Goal: Task Accomplishment & Management: Complete application form

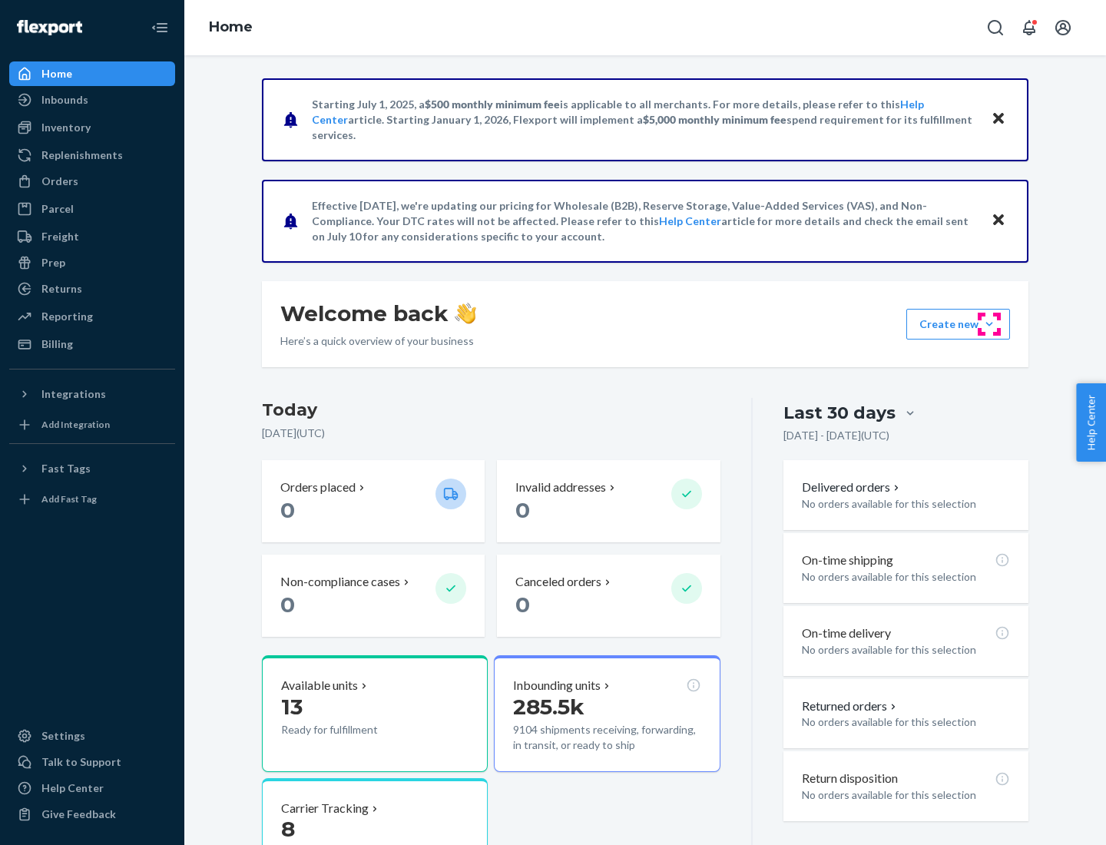
click at [989, 324] on button "Create new Create new inbound Create new order Create new product" at bounding box center [958, 324] width 104 height 31
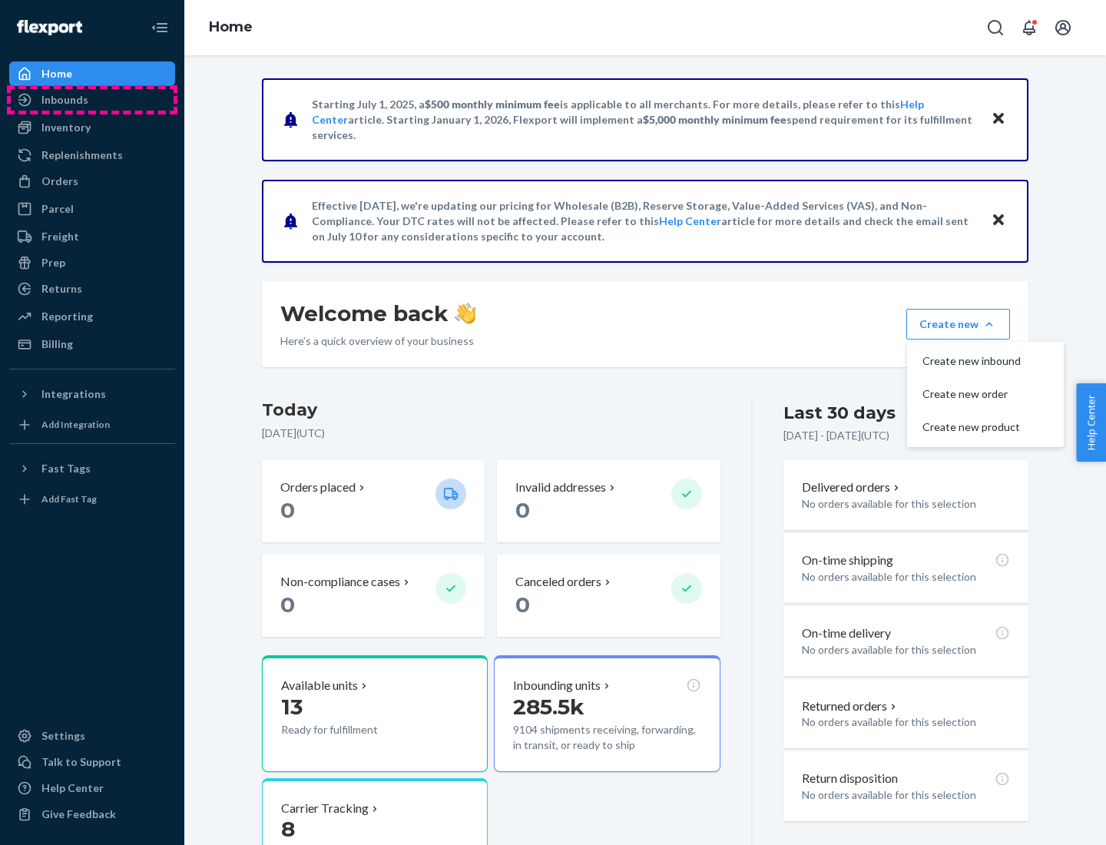
click at [92, 100] on div "Inbounds" at bounding box center [92, 100] width 163 height 22
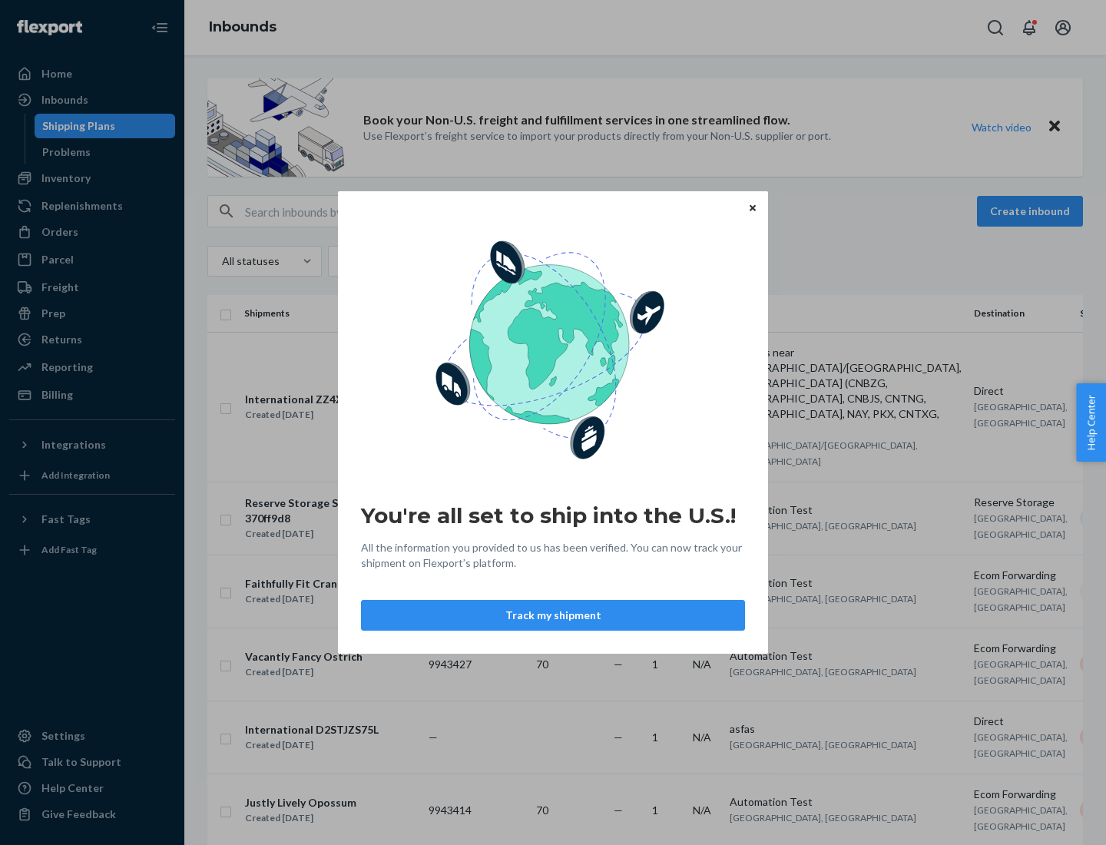
click at [553, 615] on button "Track my shipment" at bounding box center [553, 615] width 384 height 31
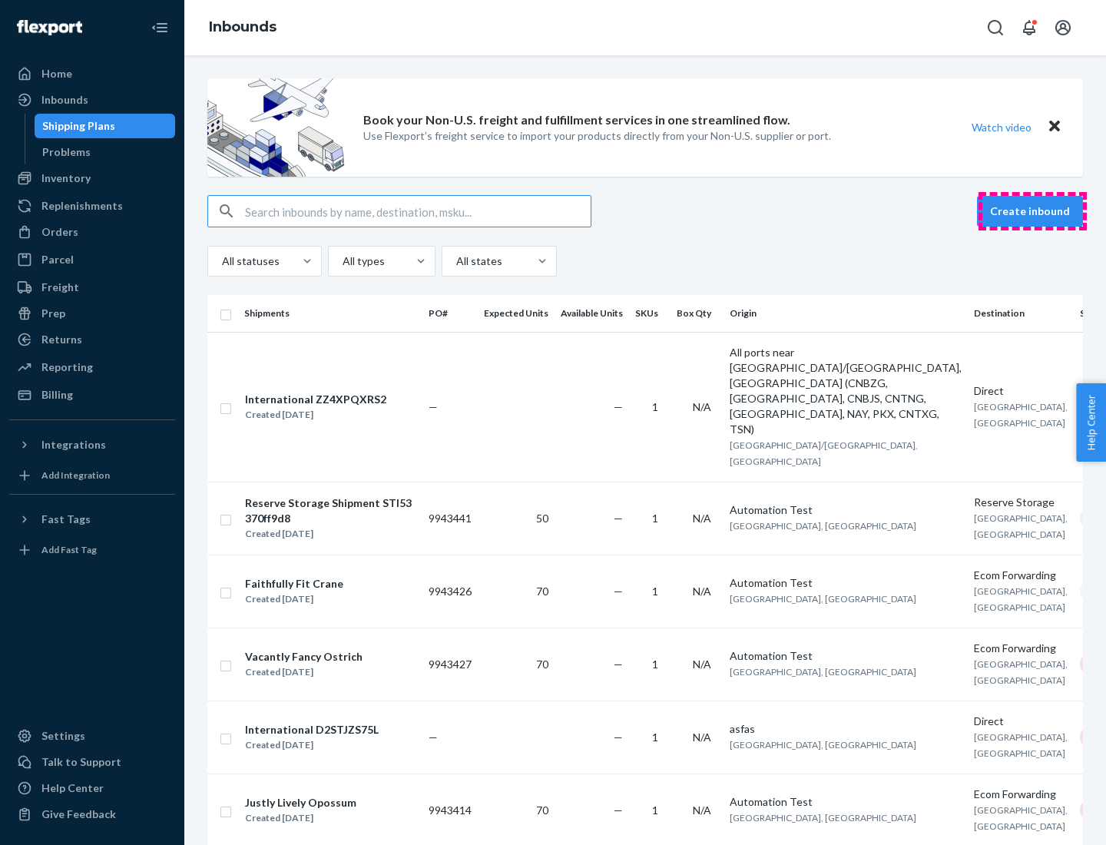
click at [1032, 211] on button "Create inbound" at bounding box center [1030, 211] width 106 height 31
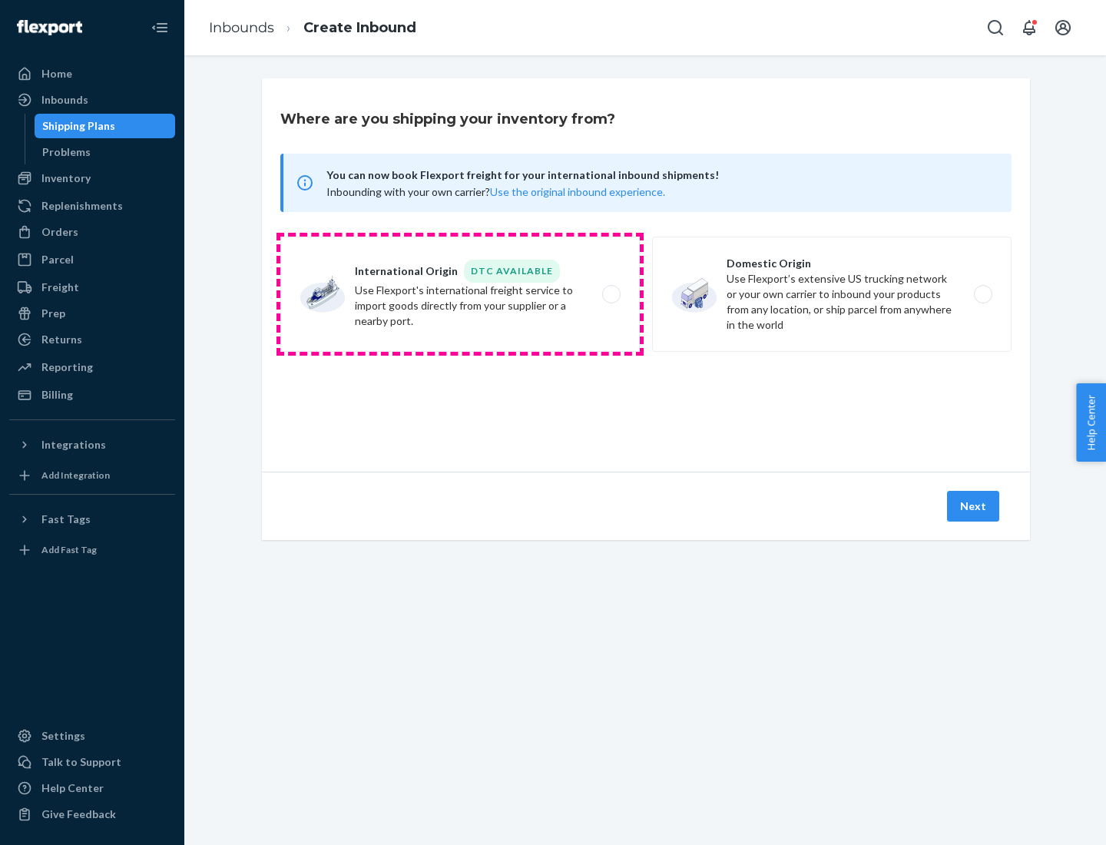
click at [460, 294] on label "International Origin DTC Available Use Flexport's international freight service…" at bounding box center [459, 294] width 359 height 115
click at [610, 294] on input "International Origin DTC Available Use Flexport's international freight service…" at bounding box center [615, 295] width 10 height 10
radio input "true"
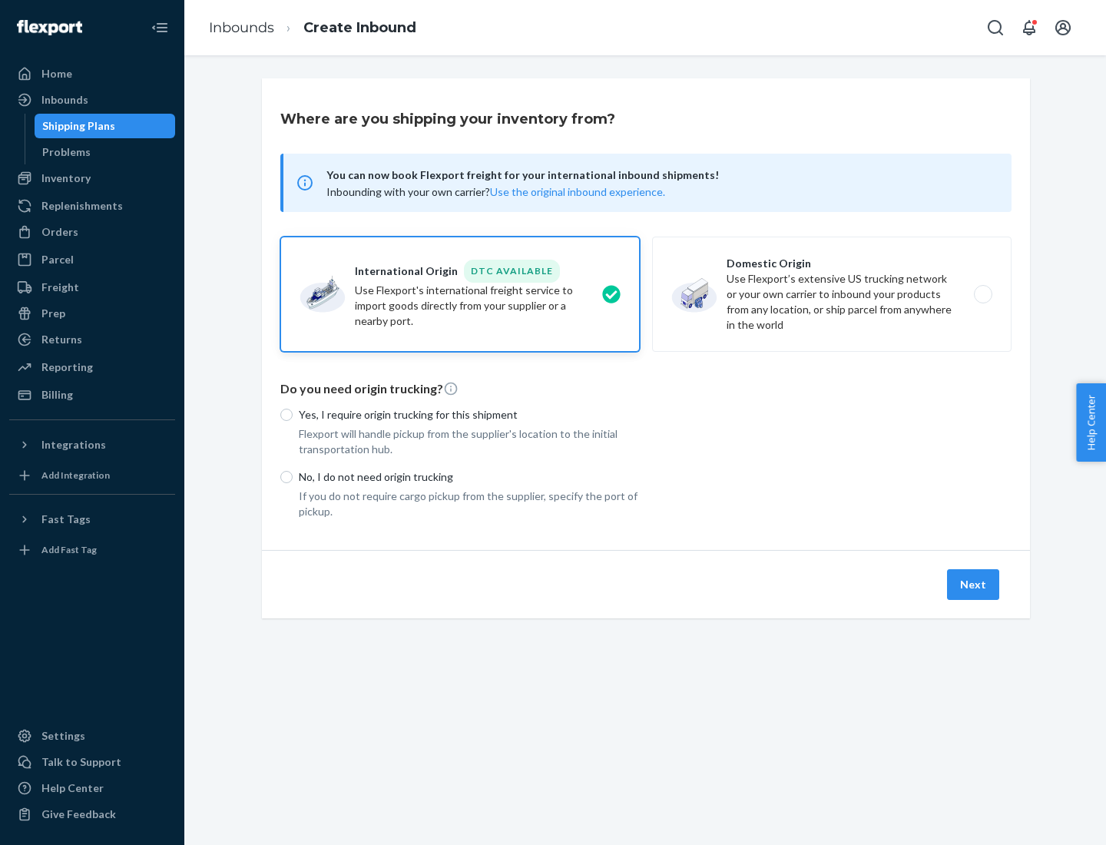
click at [469, 476] on p "No, I do not need origin trucking" at bounding box center [469, 476] width 341 height 15
click at [293, 476] on input "No, I do not need origin trucking" at bounding box center [286, 477] width 12 height 12
radio input "true"
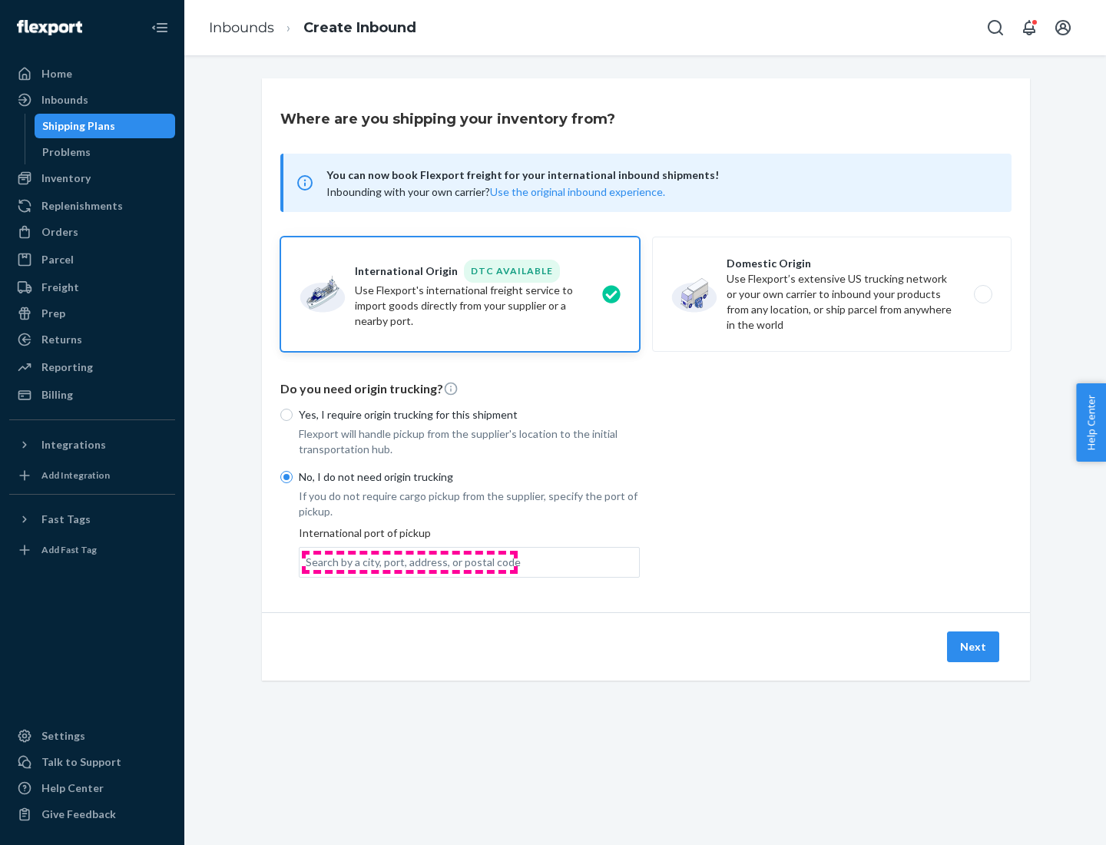
click at [409, 561] on div "Search by a city, port, address, or postal code" at bounding box center [413, 561] width 215 height 15
click at [307, 561] on input "Search by a city, port, address, or postal code" at bounding box center [307, 561] width 2 height 15
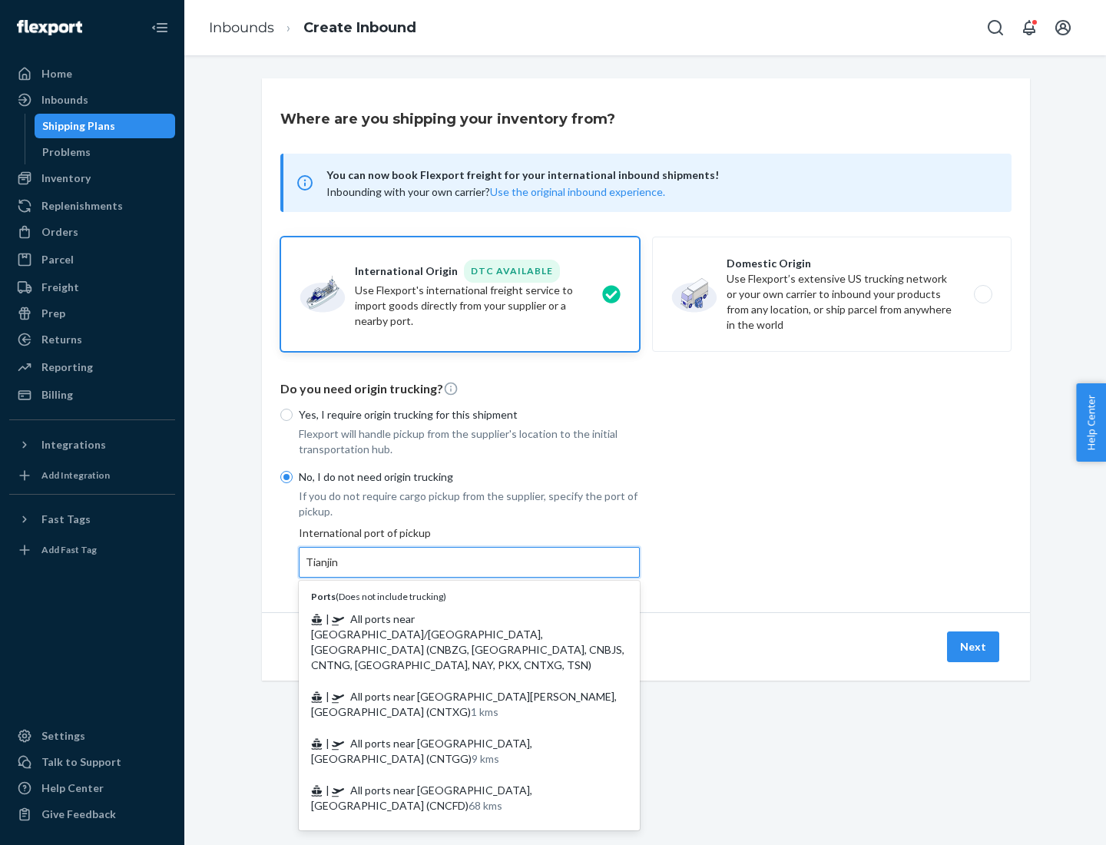
click at [454, 618] on span "| All ports near [GEOGRAPHIC_DATA]/[GEOGRAPHIC_DATA], [GEOGRAPHIC_DATA] (CNBZG,…" at bounding box center [467, 641] width 313 height 59
click at [339, 570] on input "Tianjin" at bounding box center [323, 561] width 34 height 15
type input "All ports near [GEOGRAPHIC_DATA]/[GEOGRAPHIC_DATA], [GEOGRAPHIC_DATA] (CNBZG, […"
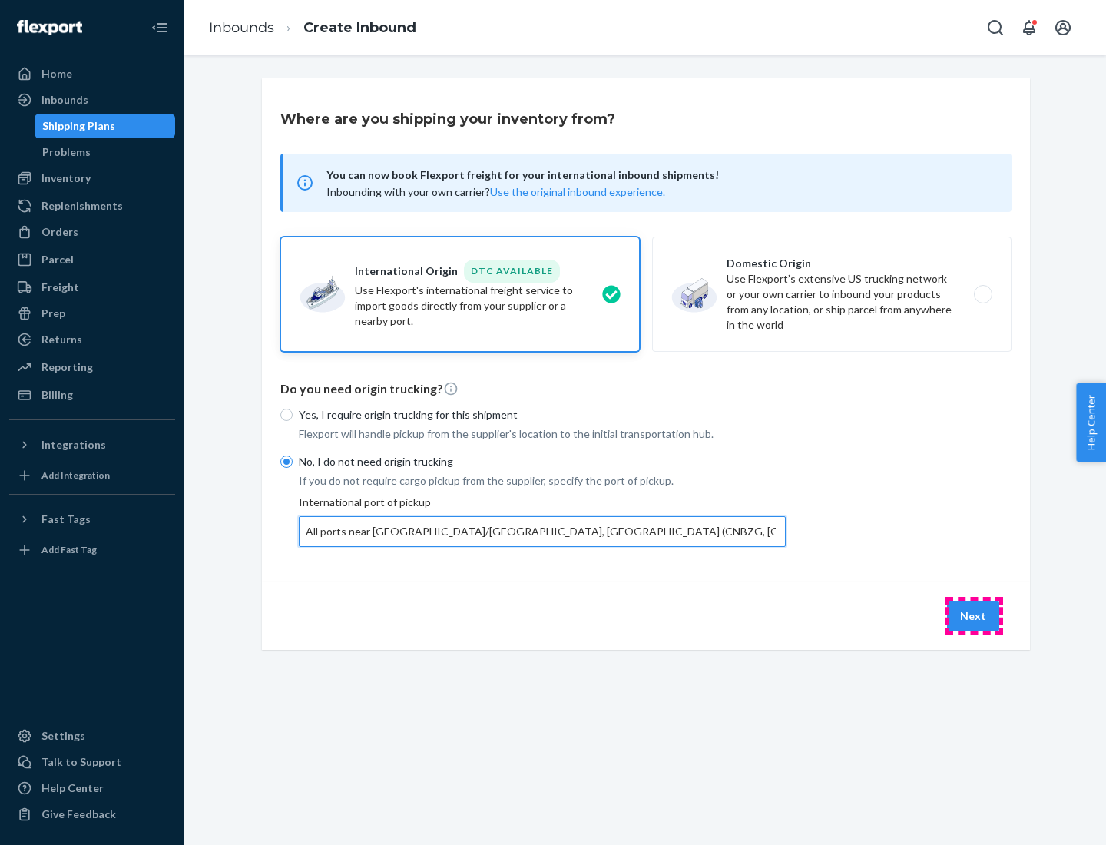
click at [974, 615] on button "Next" at bounding box center [973, 616] width 52 height 31
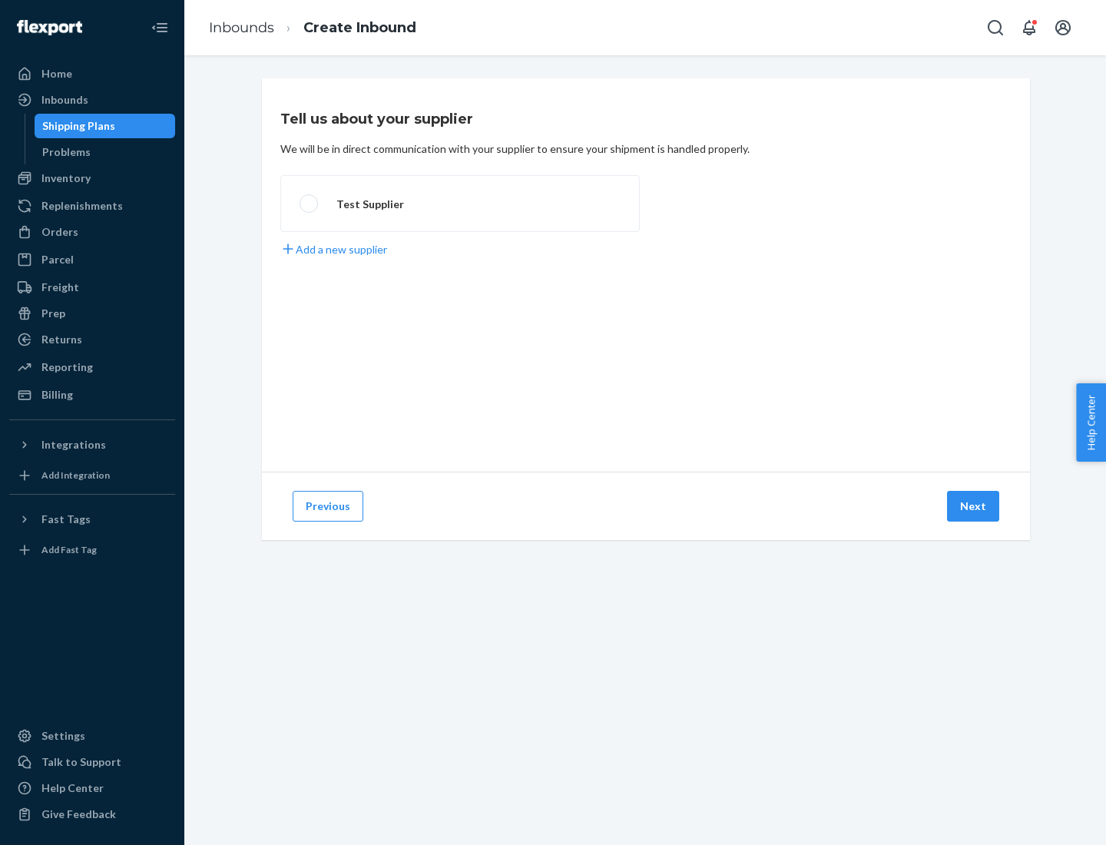
click at [460, 203] on label "Test Supplier" at bounding box center [459, 203] width 359 height 57
click at [309, 203] on input "Test Supplier" at bounding box center [304, 204] width 10 height 10
radio input "true"
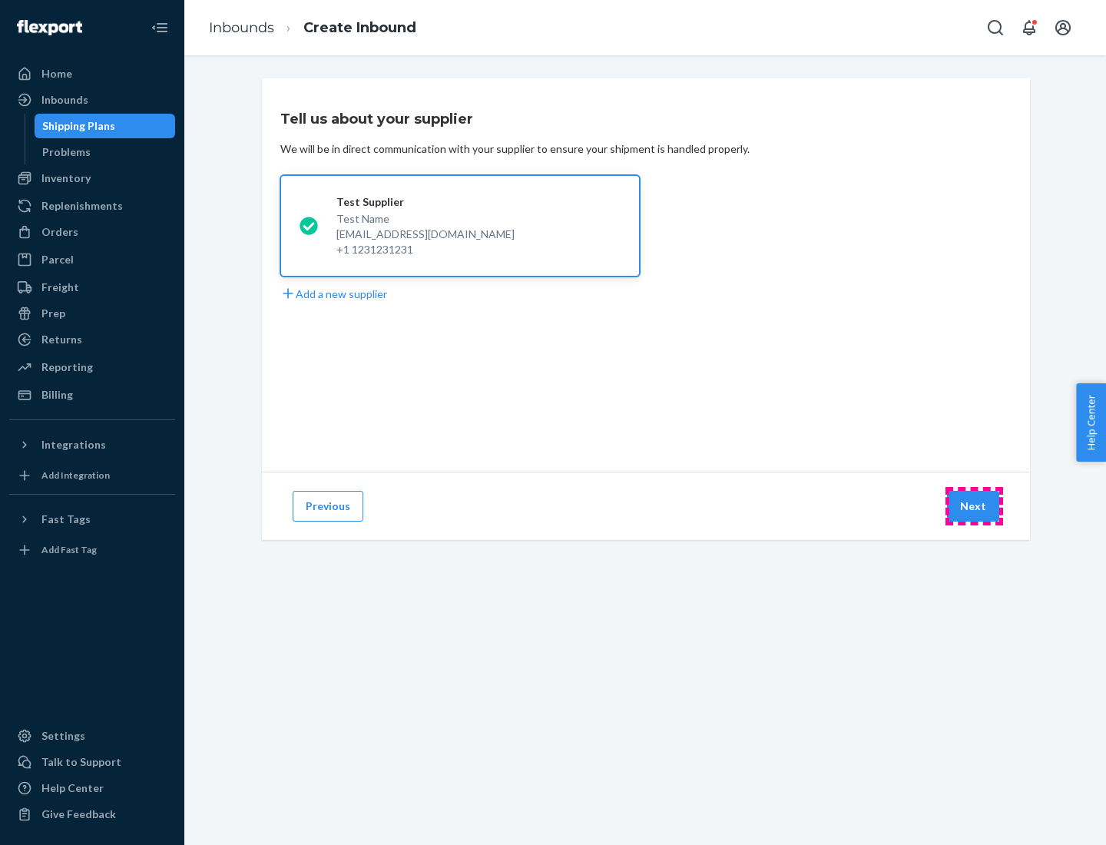
click at [974, 506] on button "Next" at bounding box center [973, 506] width 52 height 31
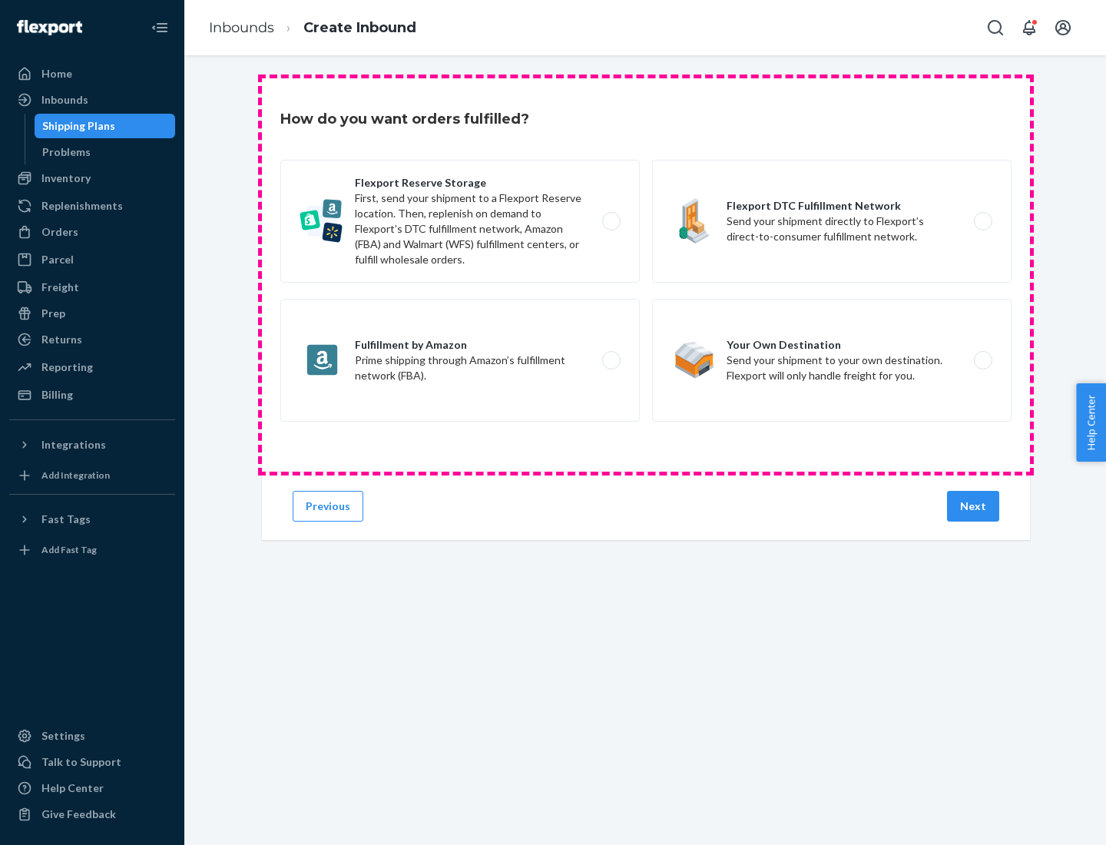
click at [646, 275] on div "Flexport Reserve Storage First, send your shipment to a Flexport Reserve locati…" at bounding box center [645, 293] width 731 height 266
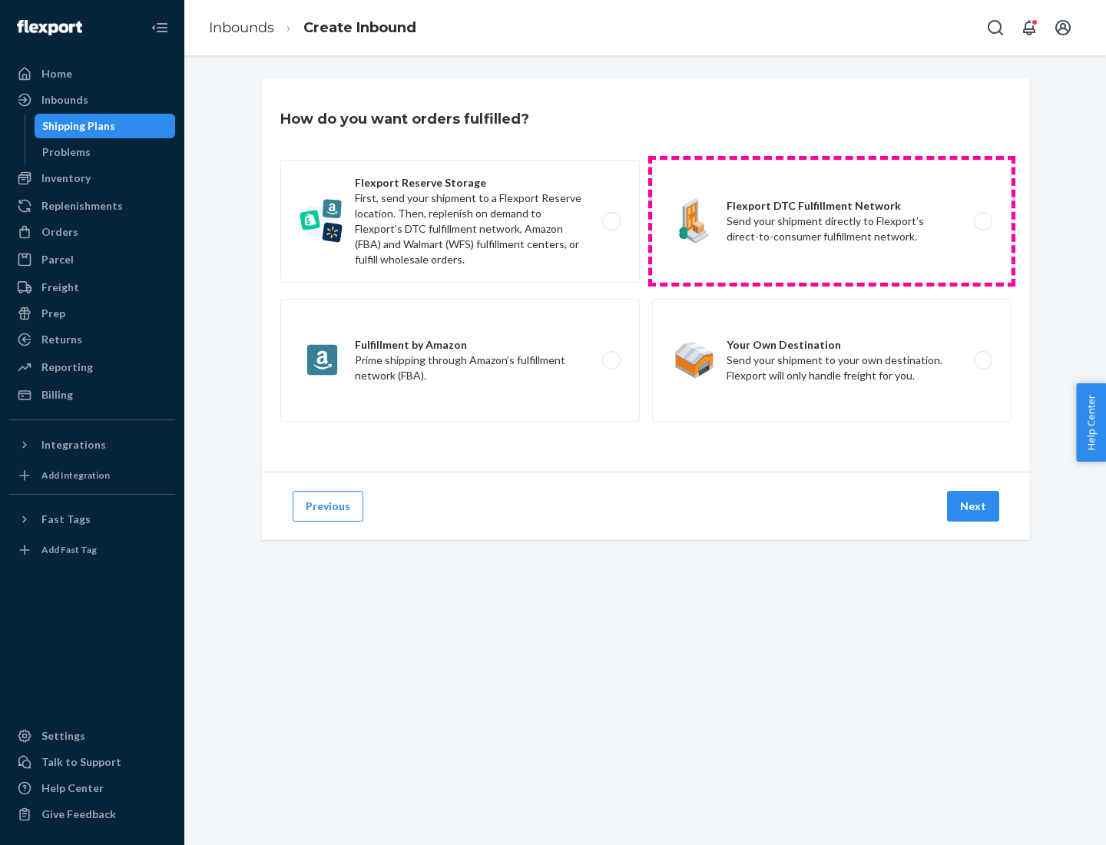
click at [832, 221] on label "Flexport DTC Fulfillment Network Send your shipment directly to Flexport’s dire…" at bounding box center [831, 221] width 359 height 123
click at [982, 221] on input "Flexport DTC Fulfillment Network Send your shipment directly to Flexport’s dire…" at bounding box center [987, 222] width 10 height 10
radio input "true"
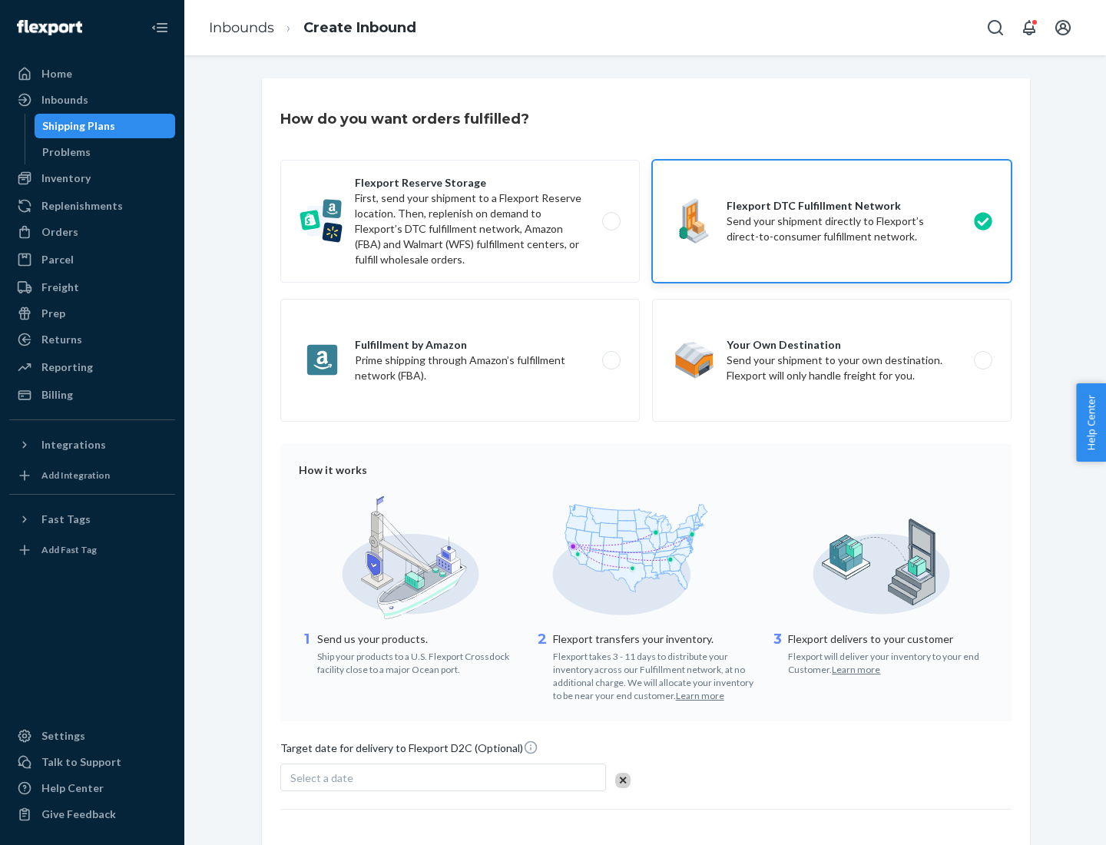
scroll to position [113, 0]
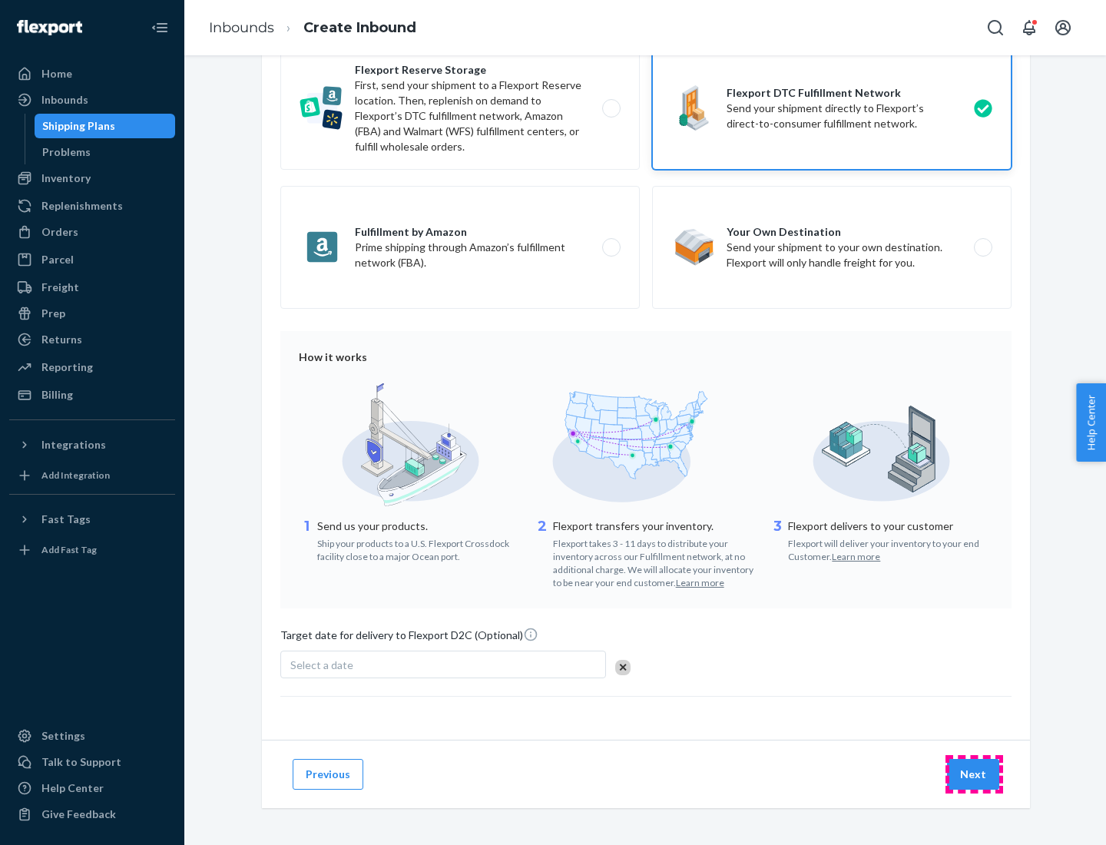
click at [974, 773] on button "Next" at bounding box center [973, 774] width 52 height 31
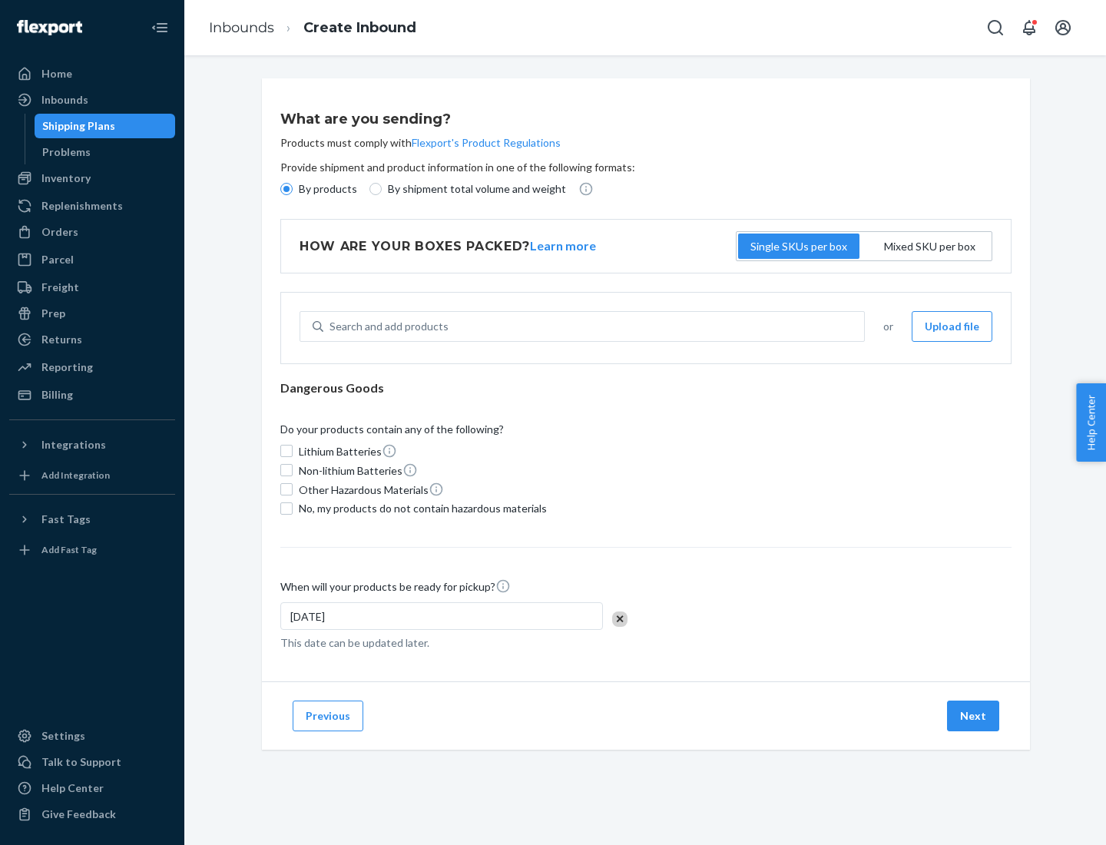
click at [326, 189] on p "By products" at bounding box center [328, 188] width 58 height 15
click at [293, 189] on input "By products" at bounding box center [286, 189] width 12 height 12
click at [386, 326] on div "Search and add products" at bounding box center [388, 326] width 119 height 15
click at [331, 326] on input "Search and add products" at bounding box center [330, 326] width 2 height 15
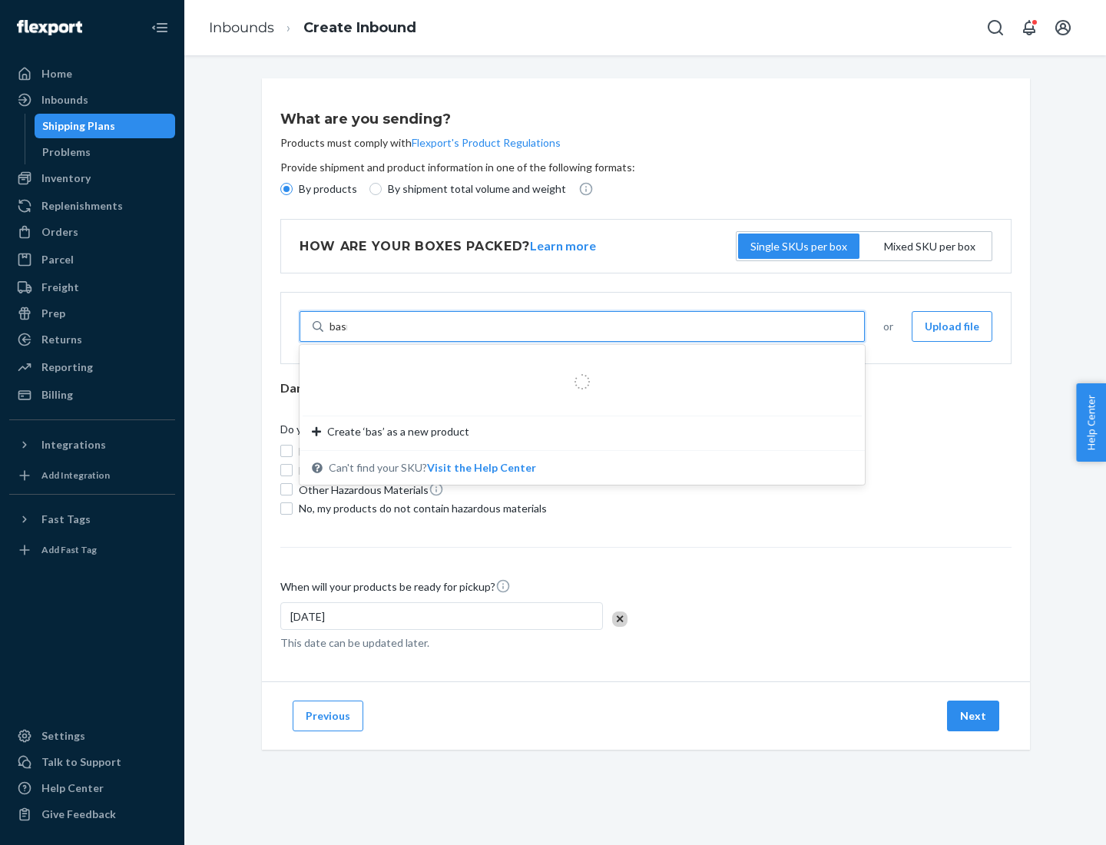
type input "basic"
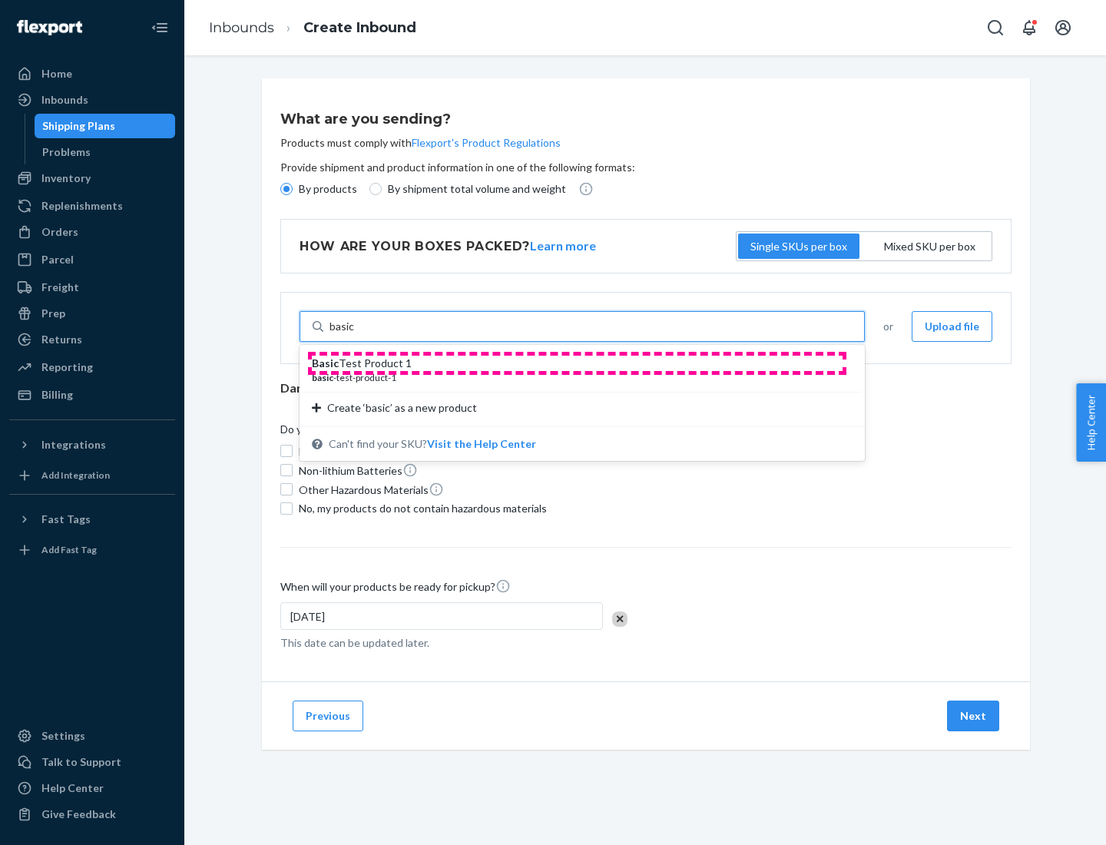
click at [577, 363] on div "Basic Test Product 1" at bounding box center [576, 363] width 528 height 15
click at [355, 334] on input "basic" at bounding box center [341, 326] width 25 height 15
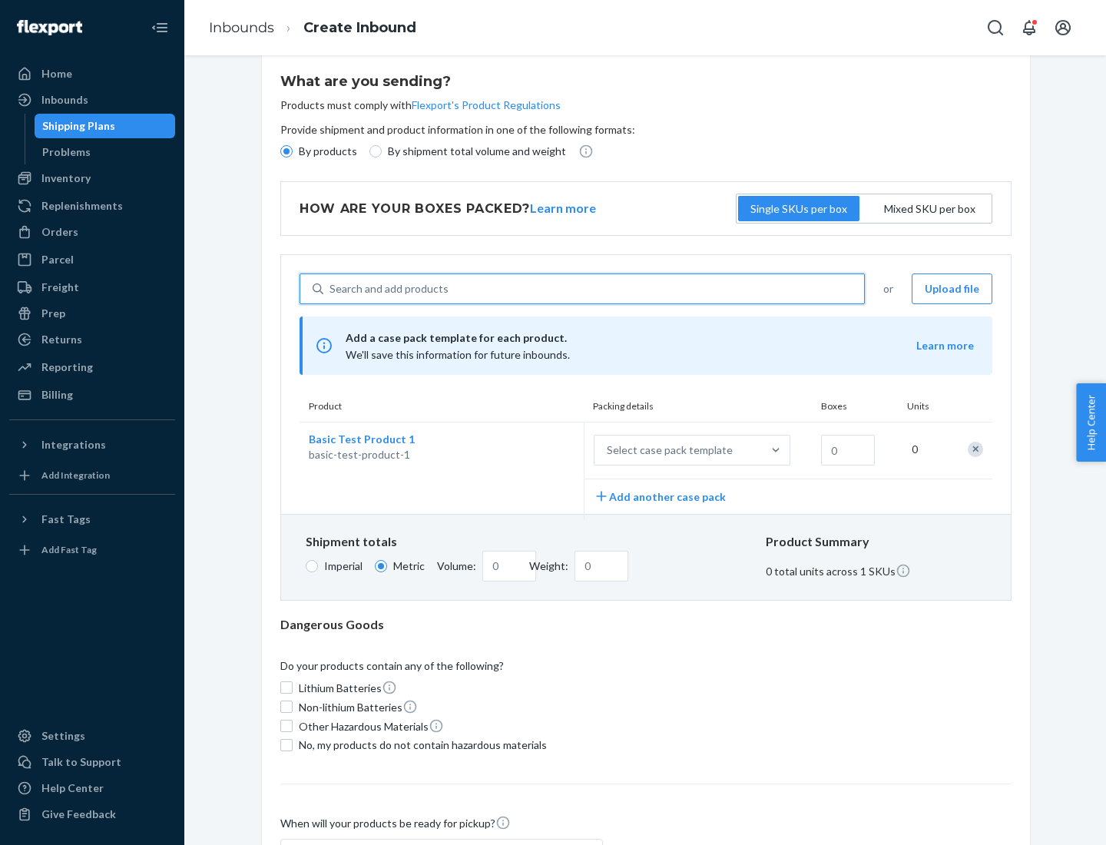
click at [667, 450] on div "Select case pack template" at bounding box center [670, 449] width 126 height 15
click at [531, 450] on input "Select case pack template" at bounding box center [531, 450] width 0 height 0
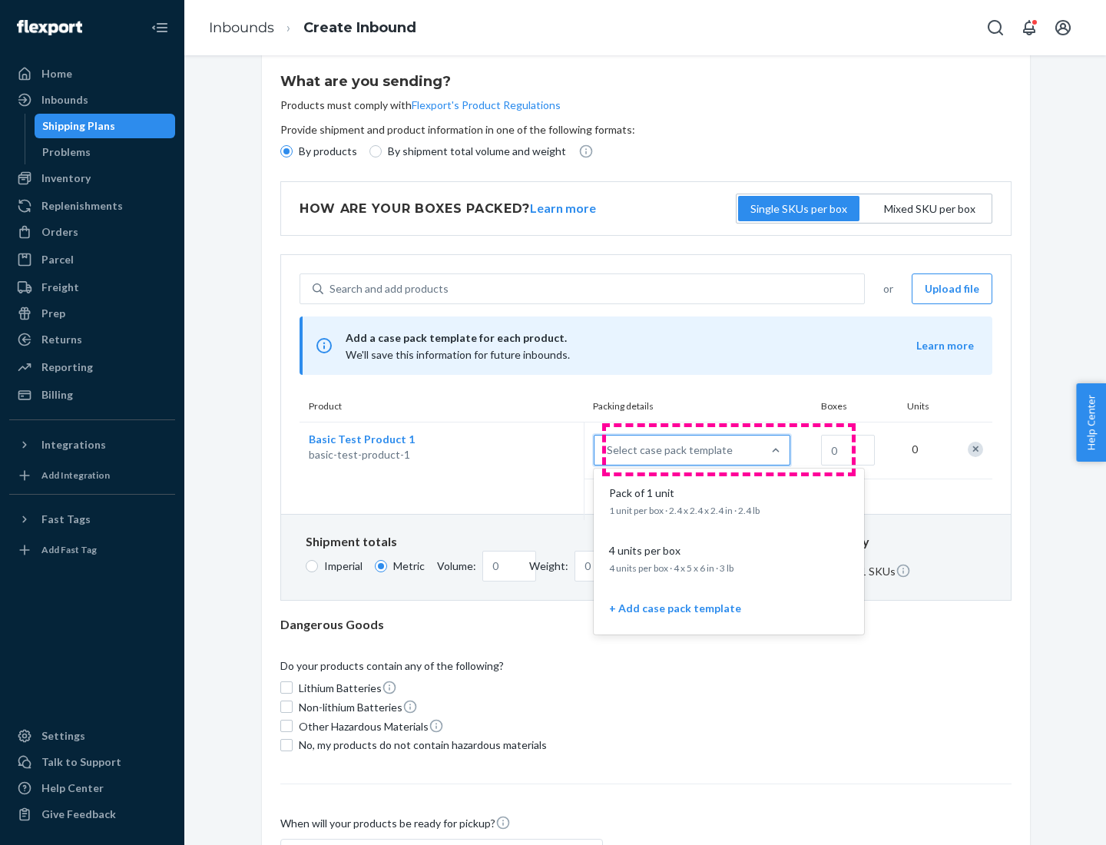
scroll to position [88, 0]
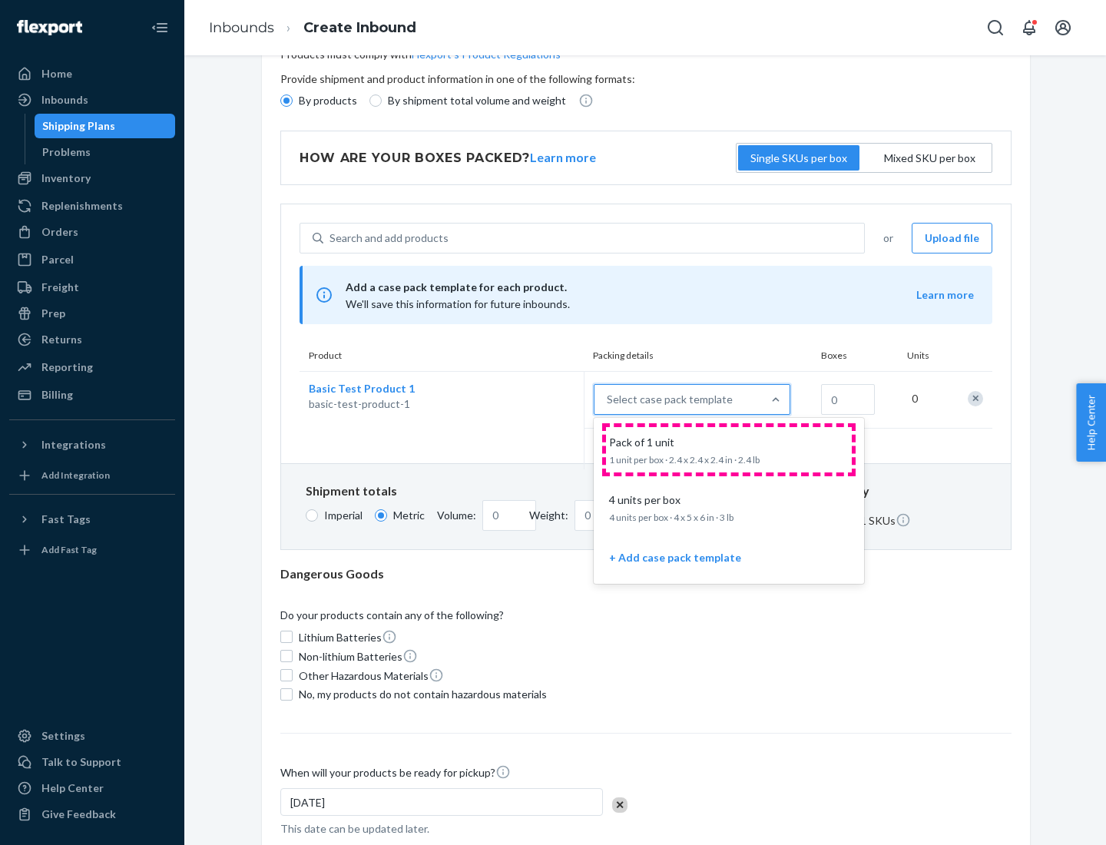
click at [729, 449] on div "Pack of 1 unit" at bounding box center [726, 442] width 246 height 15
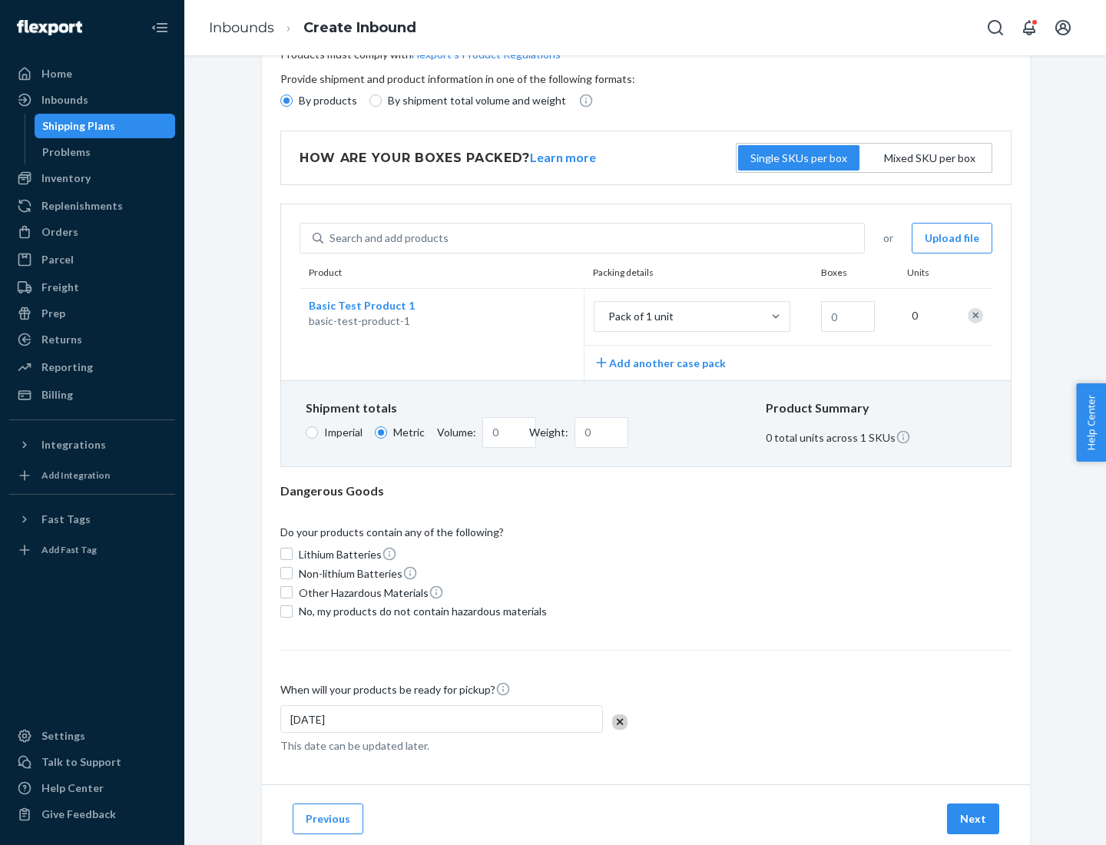
scroll to position [0, 0]
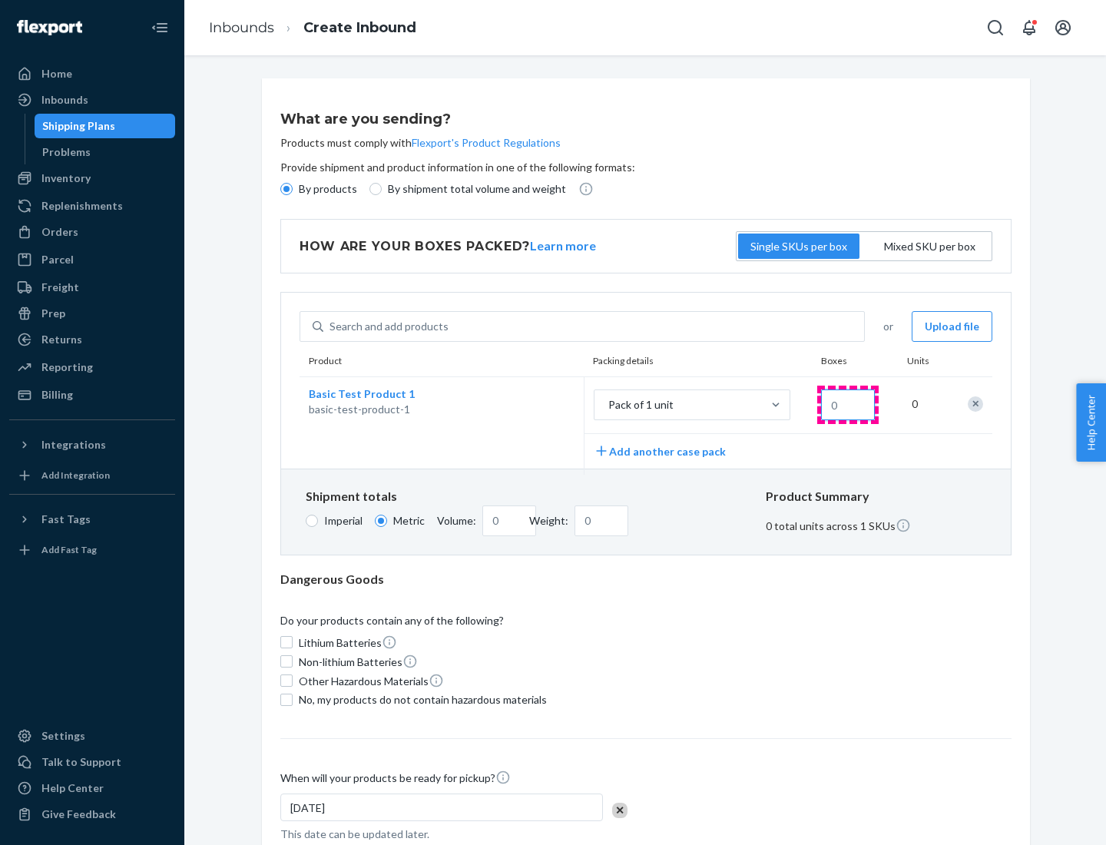
type input "1.09"
type input "1"
type input "10.89"
type input "10"
type input "0.02"
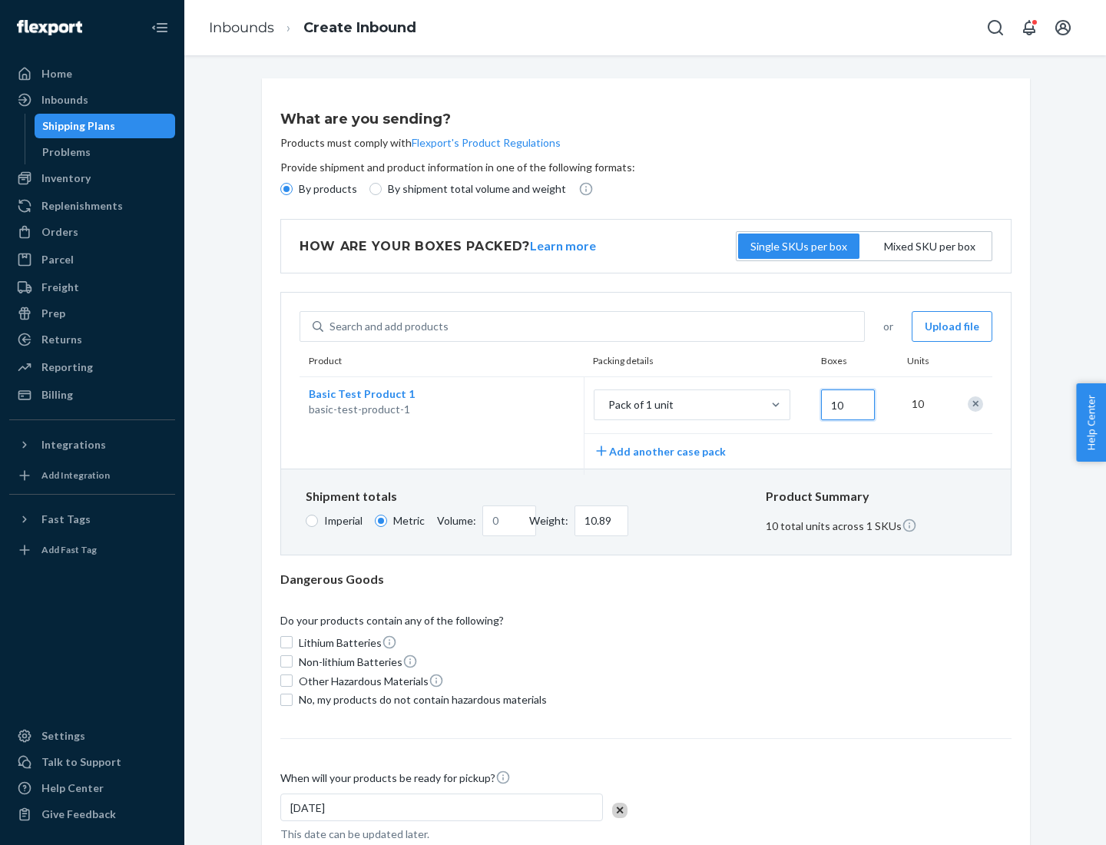
type input "108.86"
type input "100"
type input "0.23"
type input "1088.62"
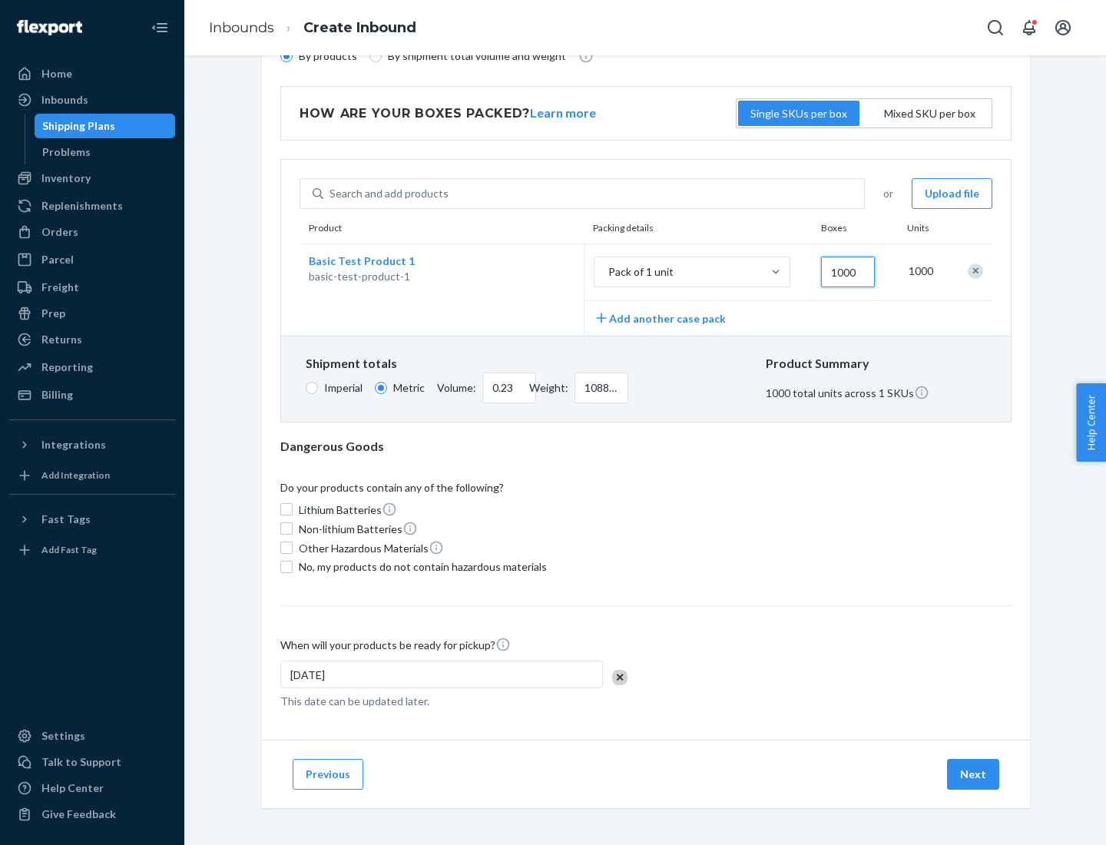
type input "1000"
click at [420, 566] on span "No, my products do not contain hazardous materials" at bounding box center [423, 566] width 248 height 15
click at [293, 566] on input "No, my products do not contain hazardous materials" at bounding box center [286, 567] width 12 height 12
checkbox input "true"
click at [974, 773] on button "Next" at bounding box center [973, 774] width 52 height 31
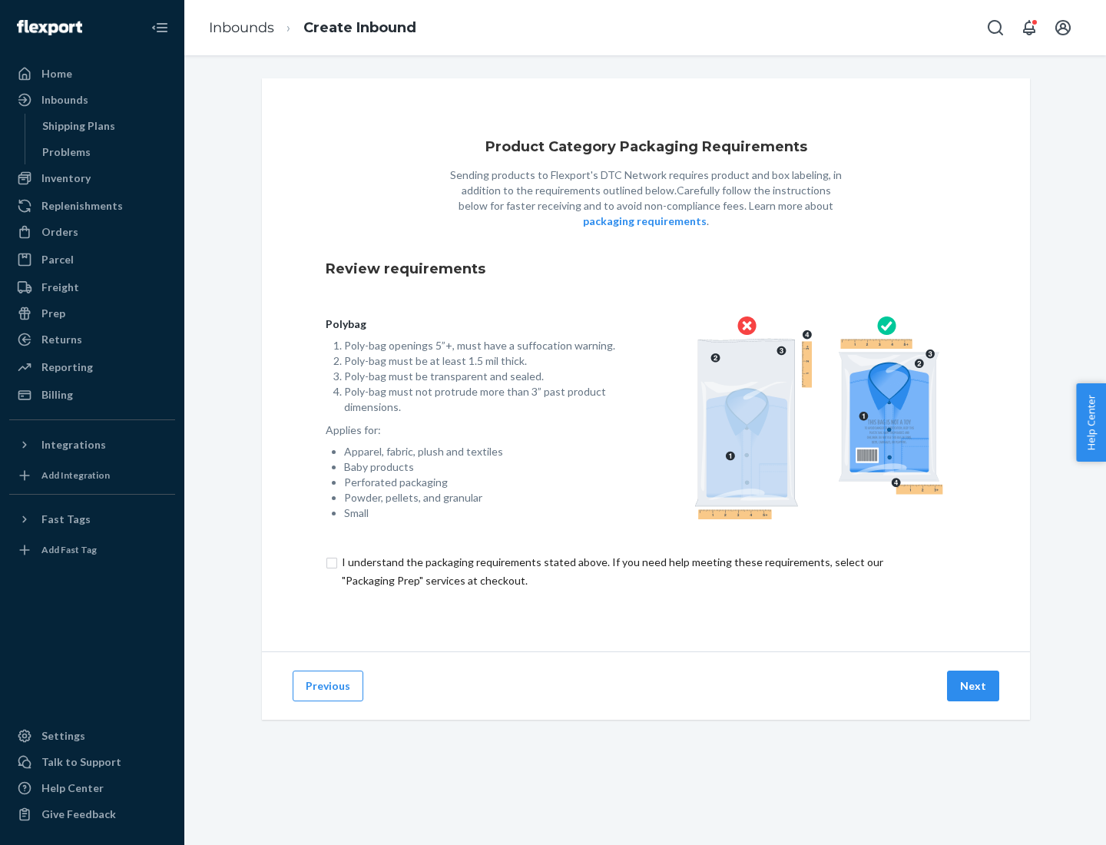
click at [646, 571] on input "checkbox" at bounding box center [646, 571] width 640 height 37
checkbox input "true"
click at [974, 685] on button "Next" at bounding box center [973, 685] width 52 height 31
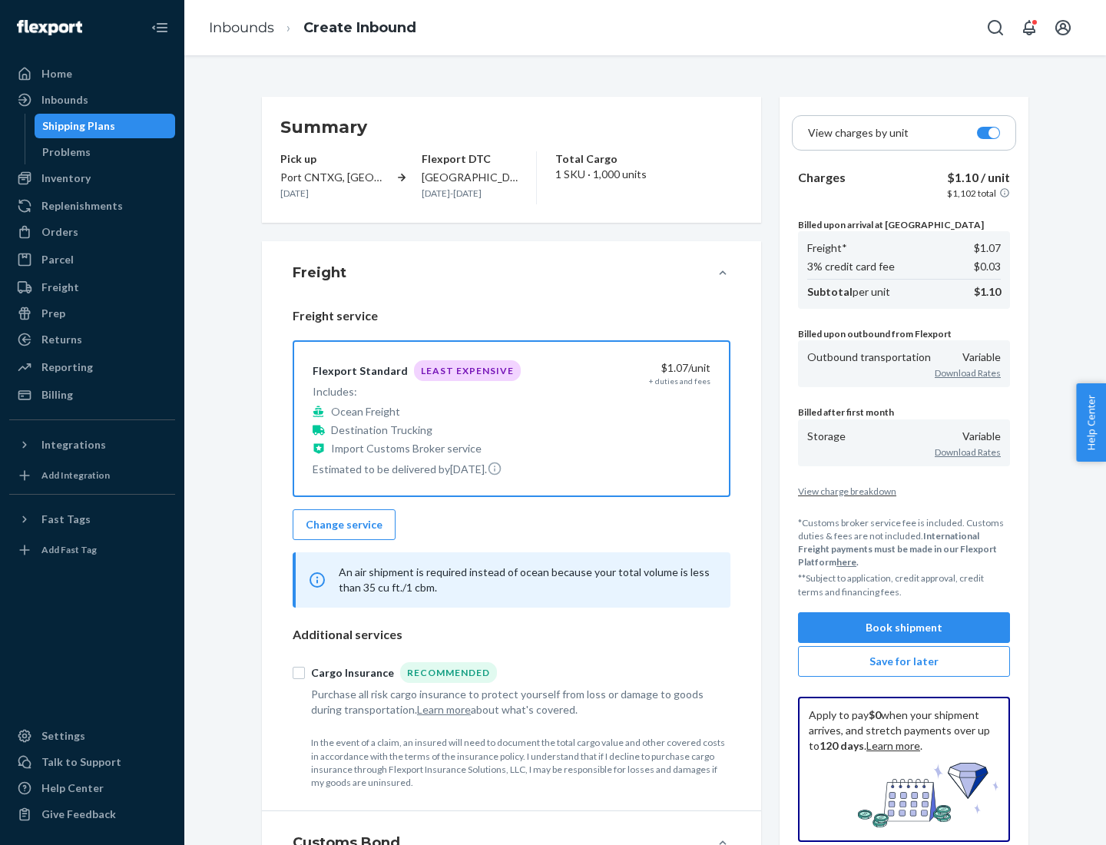
scroll to position [177, 0]
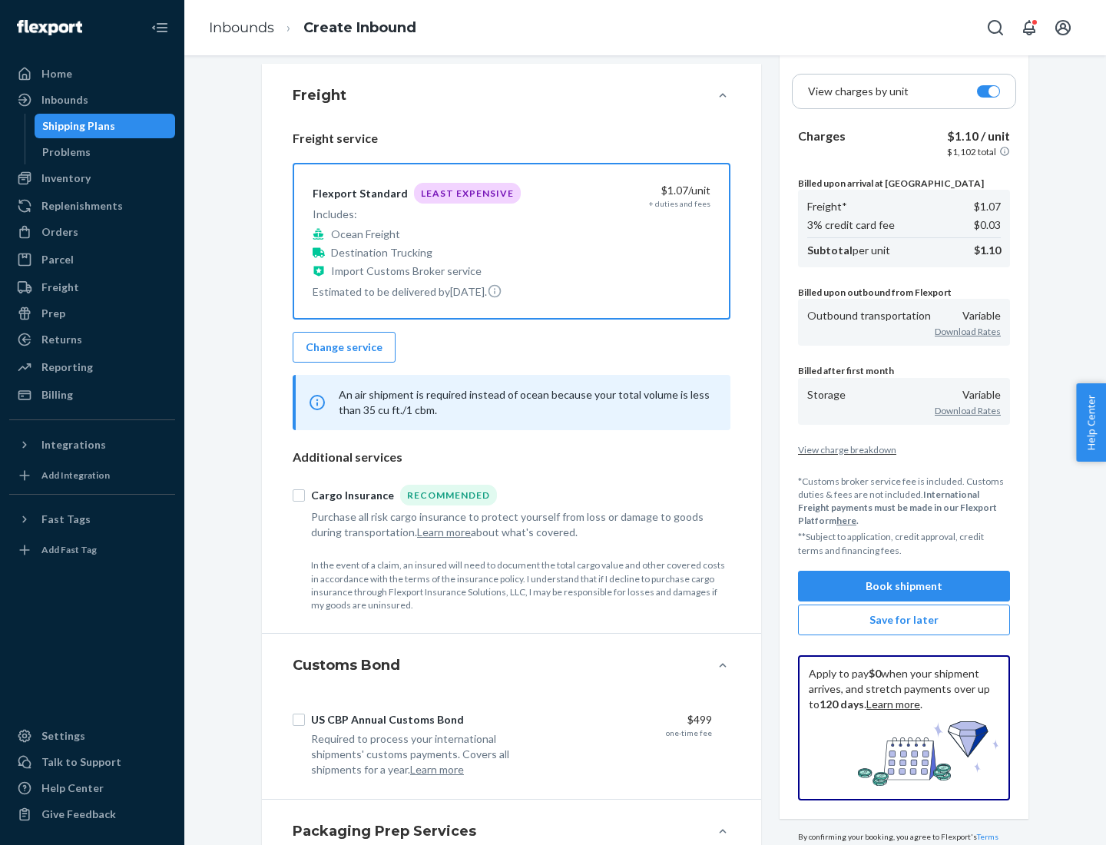
click at [904, 585] on button "Book shipment" at bounding box center [904, 586] width 212 height 31
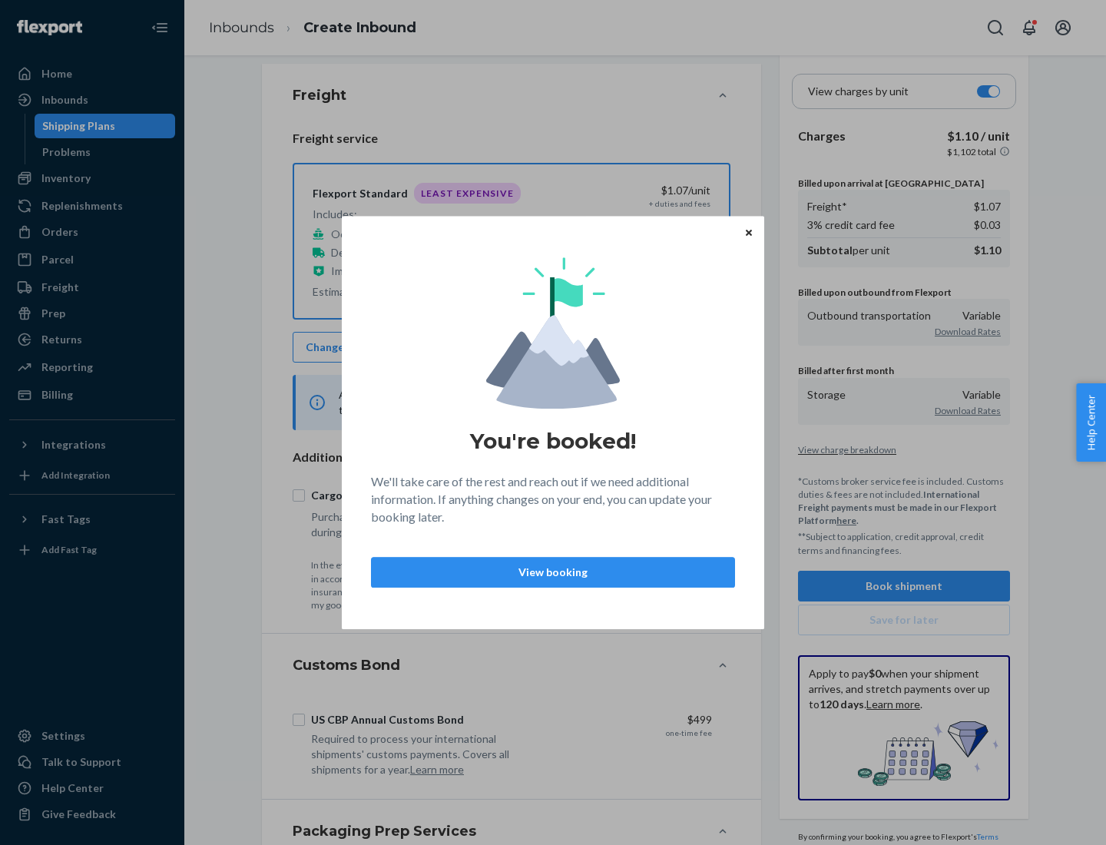
click at [553, 571] on p "View booking" at bounding box center [553, 571] width 338 height 15
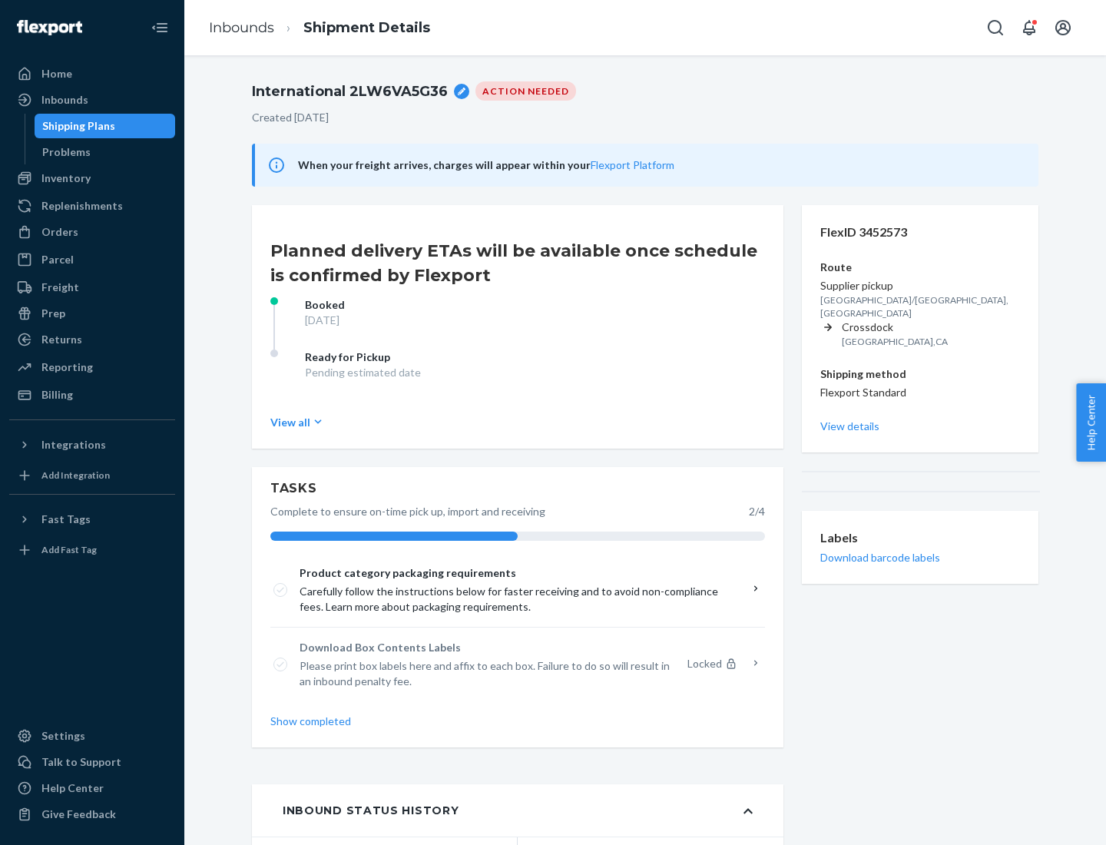
scroll to position [123, 0]
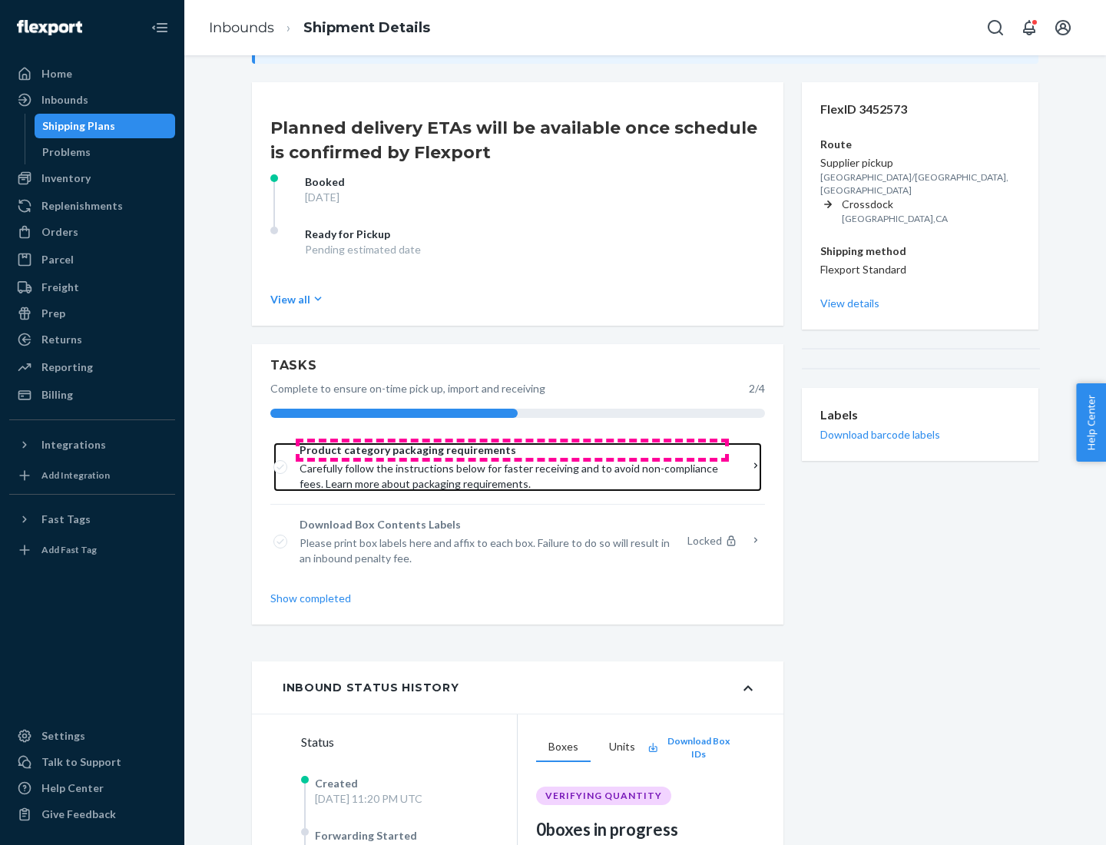
click at [512, 450] on span "Product category packaging requirements" at bounding box center [511, 449] width 425 height 15
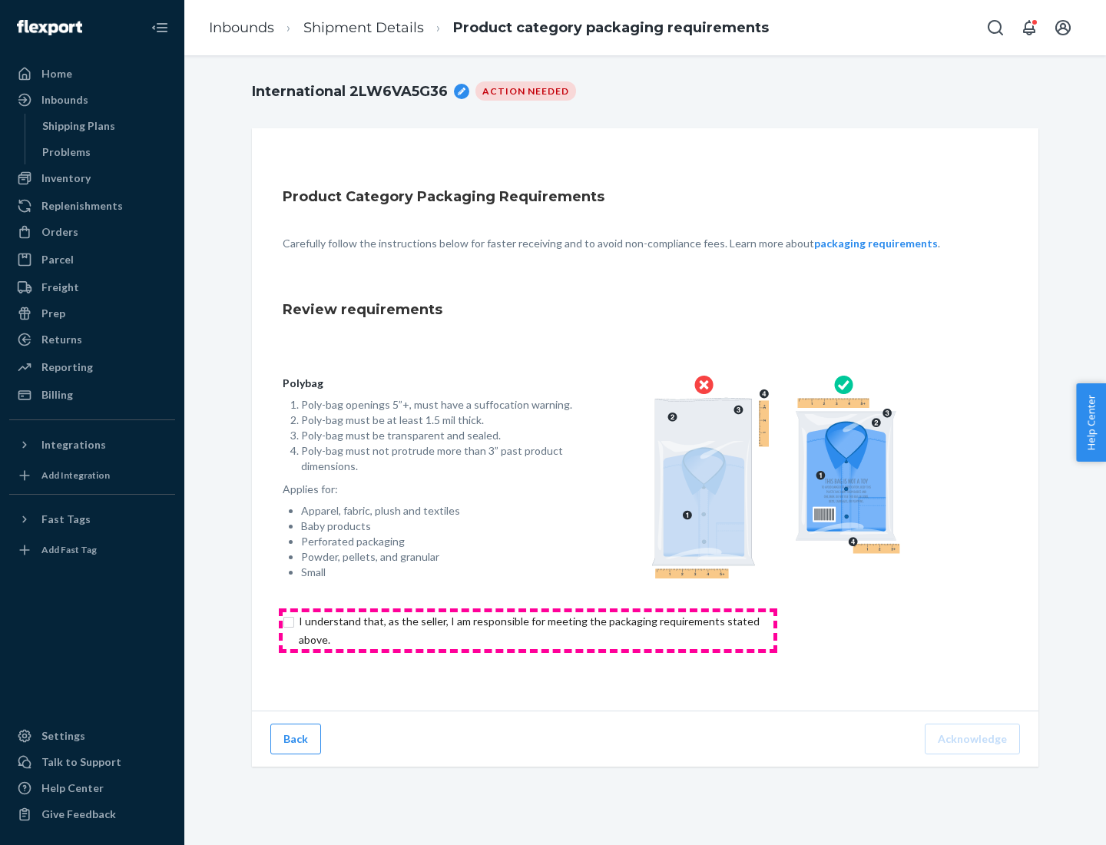
click at [528, 630] on input "checkbox" at bounding box center [538, 630] width 511 height 37
checkbox input "true"
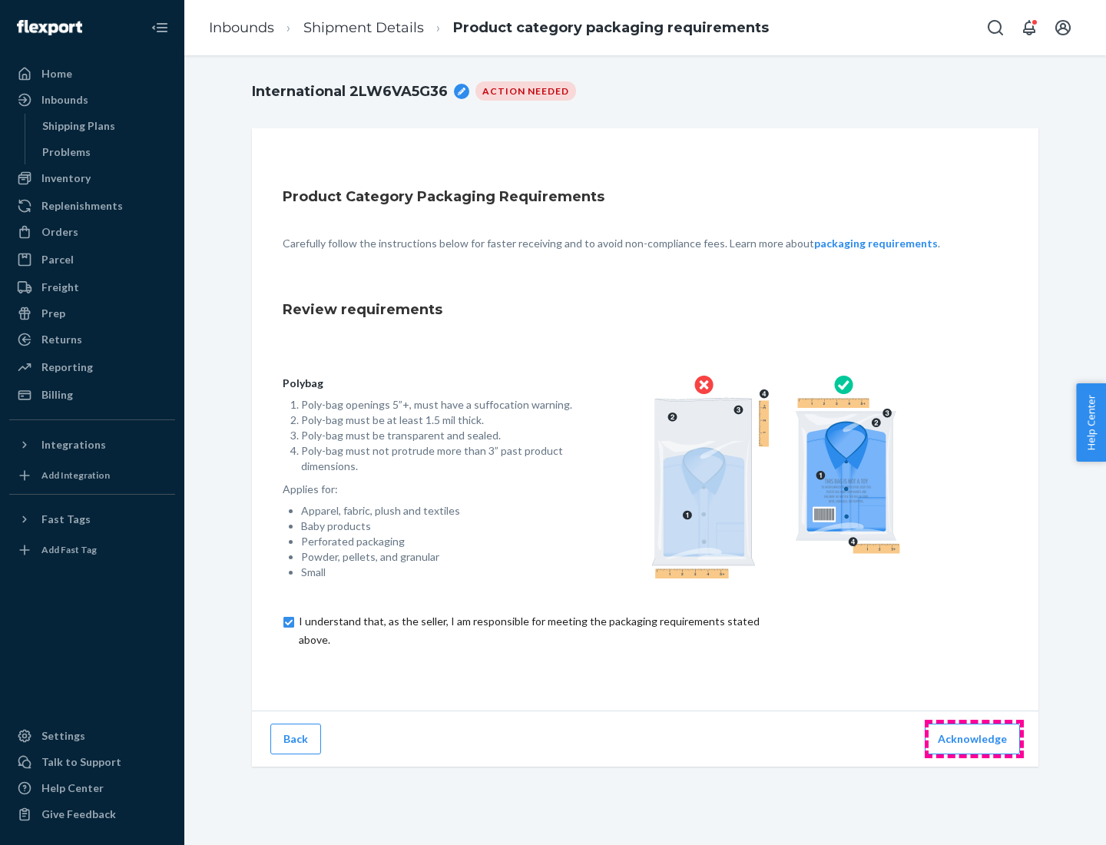
click at [974, 738] on button "Acknowledge" at bounding box center [972, 738] width 95 height 31
